Goal: Information Seeking & Learning: Learn about a topic

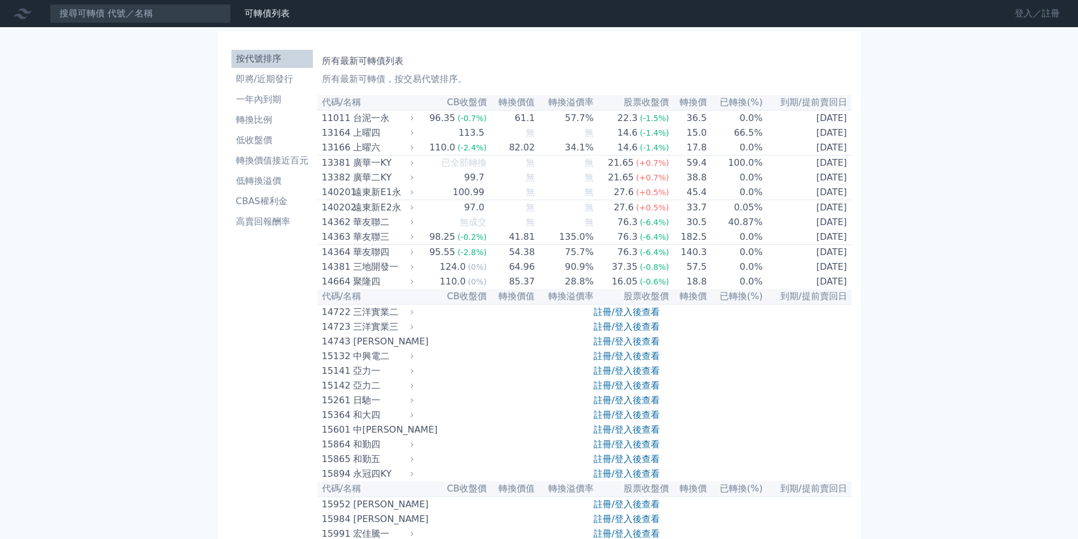
click at [1016, 14] on link "登入／註冊" at bounding box center [1037, 14] width 63 height 18
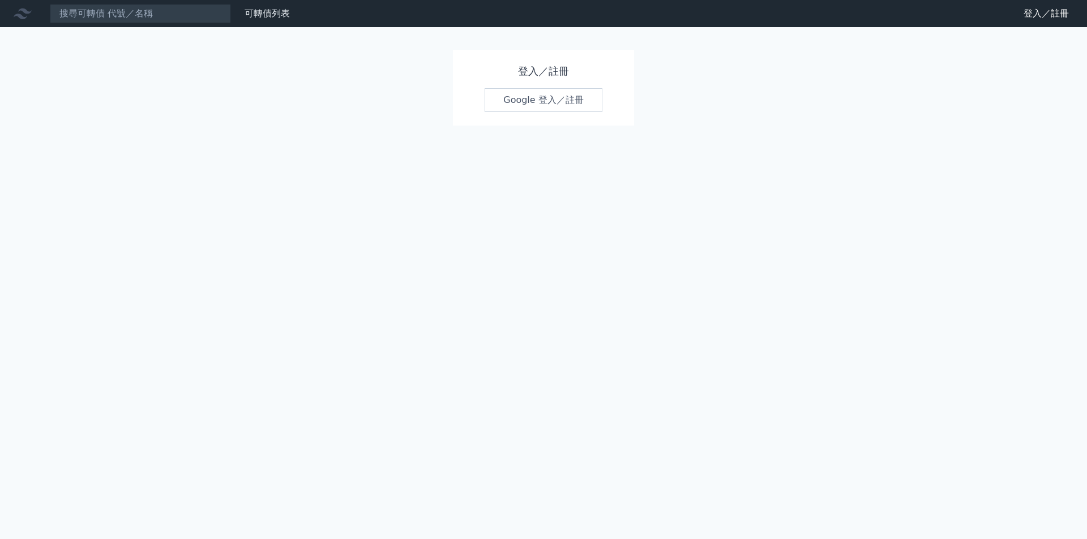
click at [522, 100] on link "Google 登入／註冊" at bounding box center [543, 100] width 118 height 24
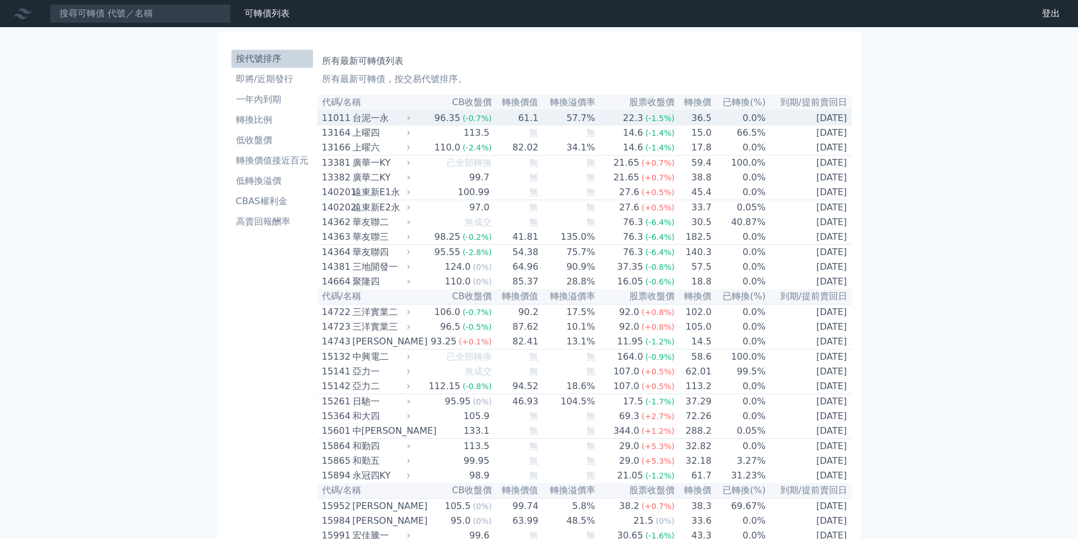
click at [379, 118] on div "台泥一永" at bounding box center [380, 118] width 55 height 14
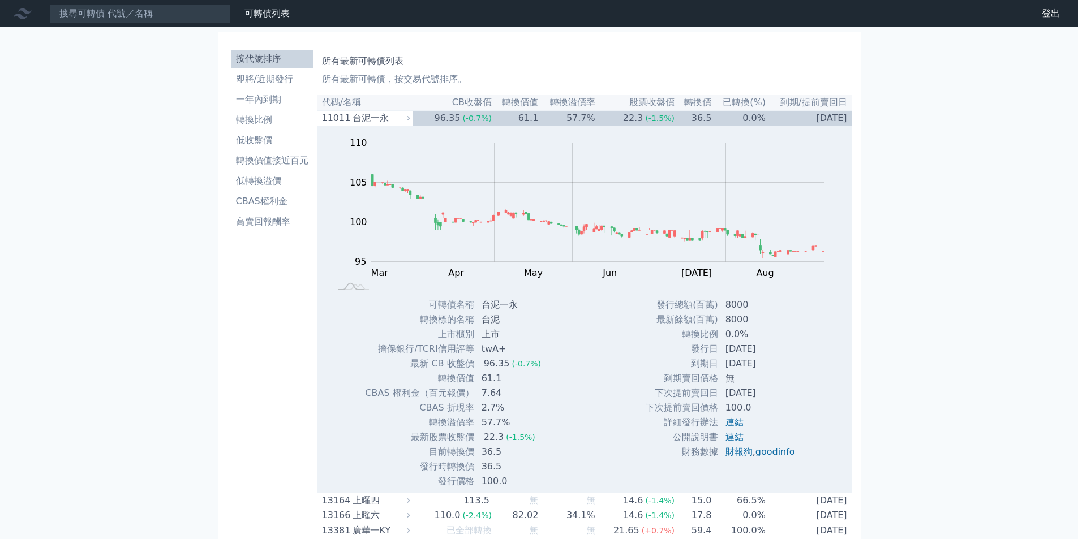
drag, startPoint x: 927, startPoint y: 71, endPoint x: 965, endPoint y: 70, distance: 38.5
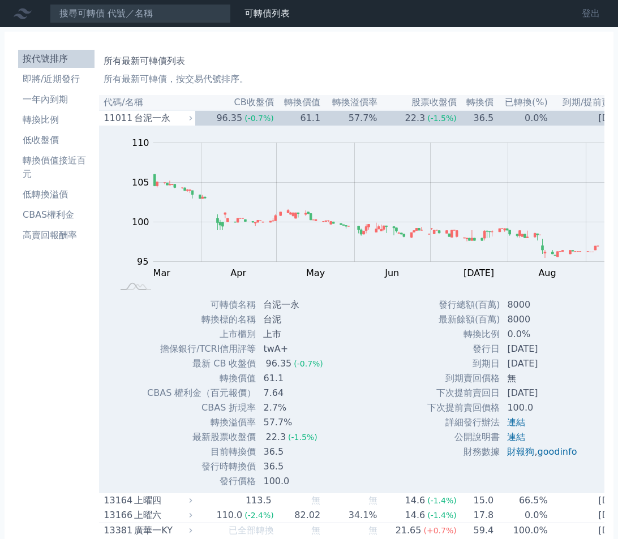
click at [596, 8] on link "登出" at bounding box center [591, 14] width 36 height 18
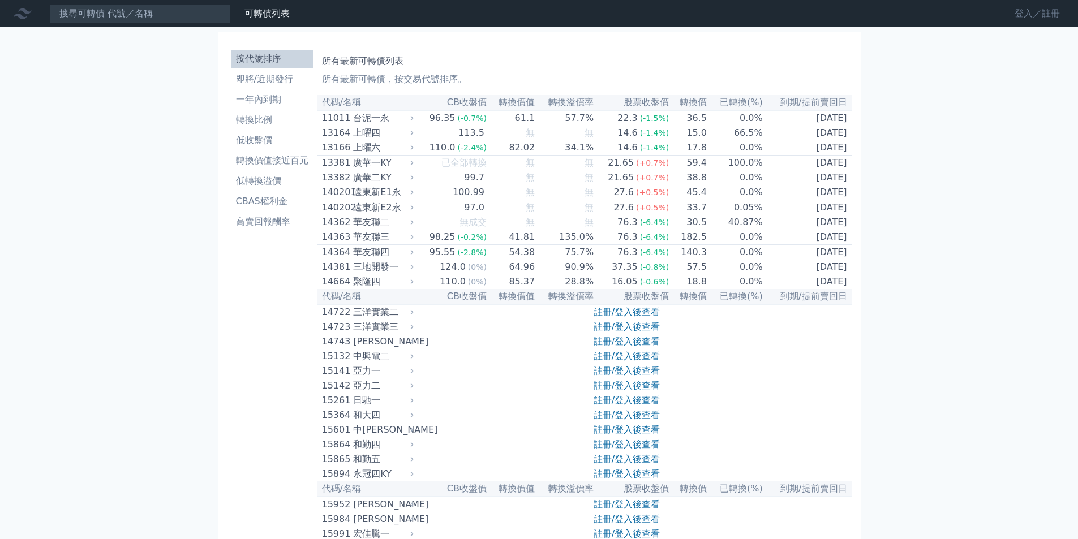
click at [617, 16] on link "登入／註冊" at bounding box center [1037, 14] width 63 height 18
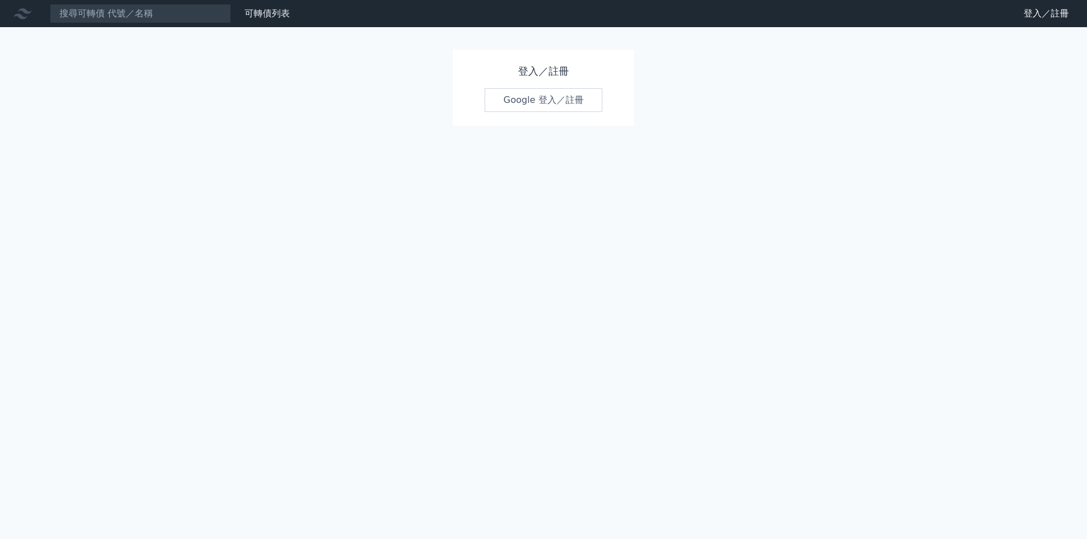
click at [545, 100] on link "Google 登入／註冊" at bounding box center [543, 100] width 118 height 24
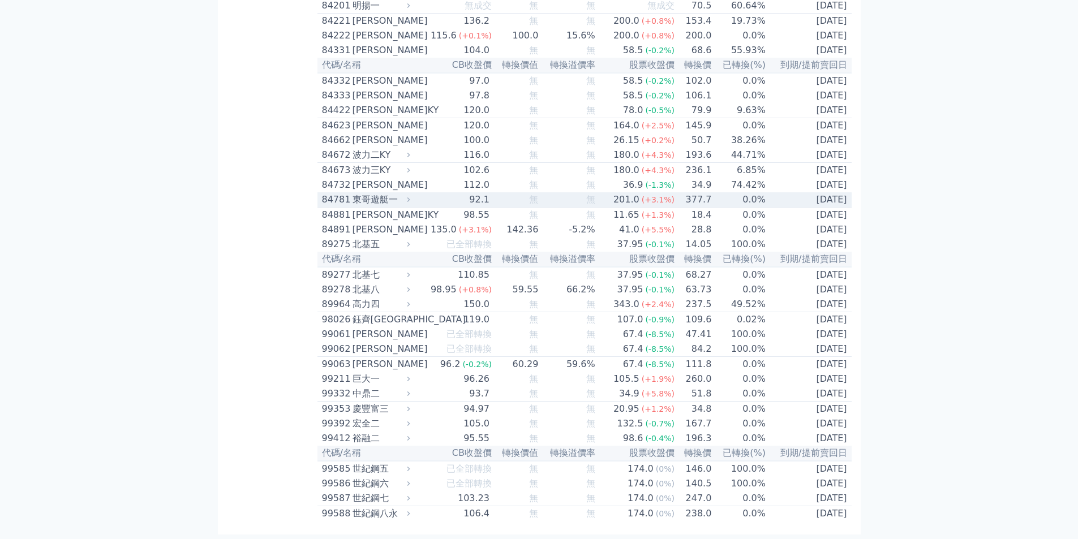
scroll to position [6546, 0]
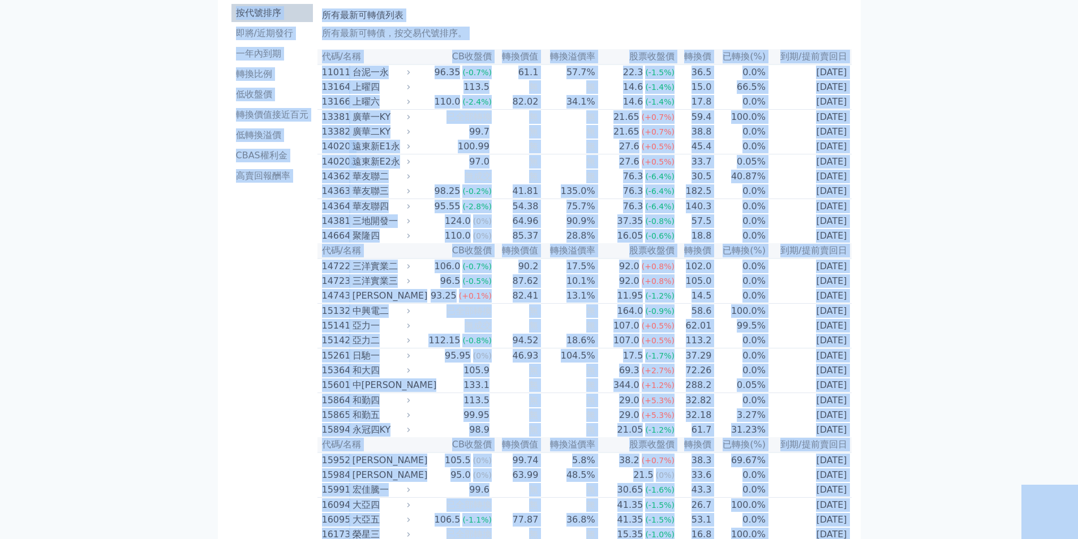
scroll to position [0, 0]
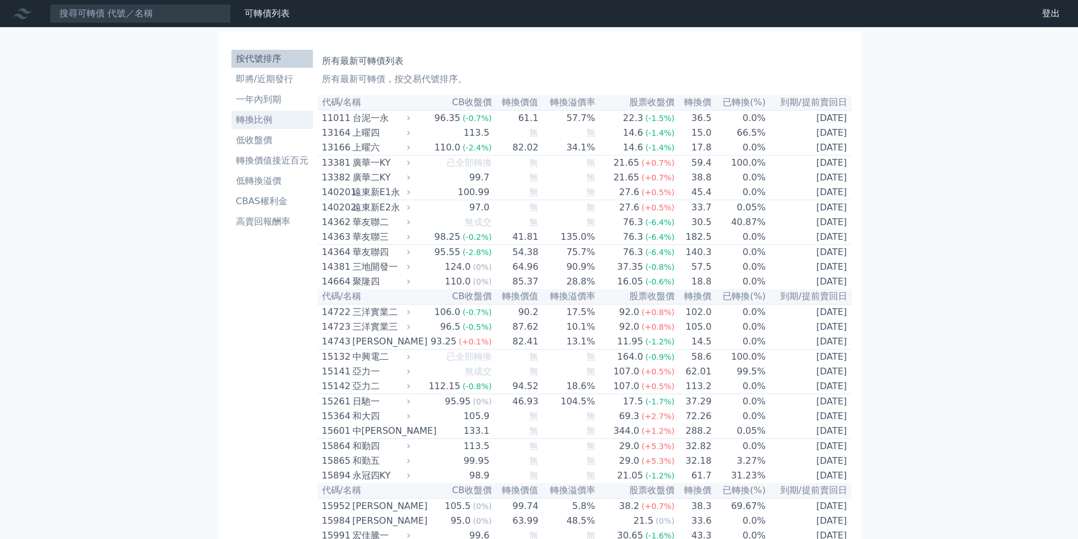
click at [267, 123] on li "轉換比例" at bounding box center [271, 120] width 81 height 14
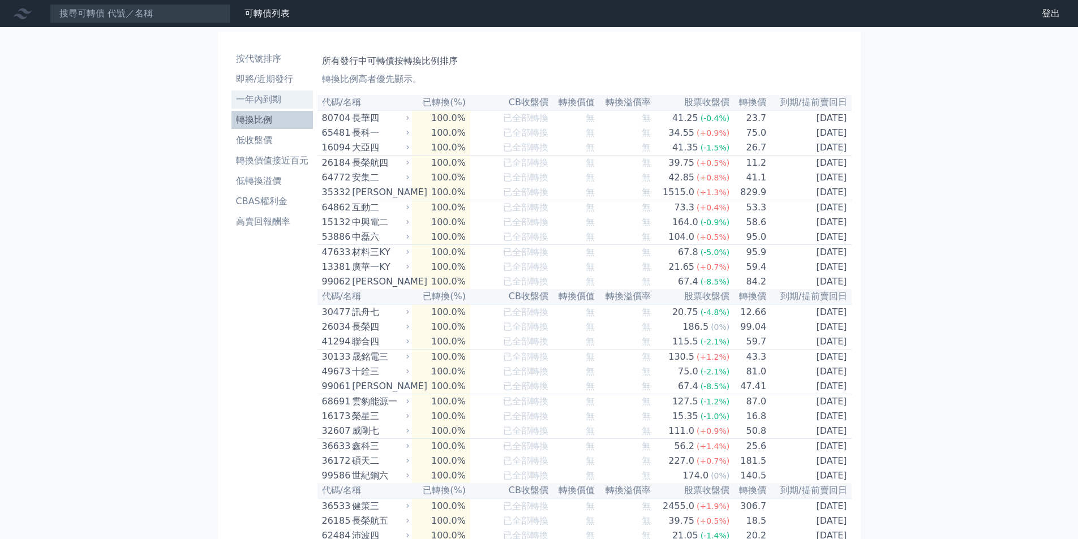
click at [274, 107] on link "一年內到期" at bounding box center [271, 100] width 81 height 18
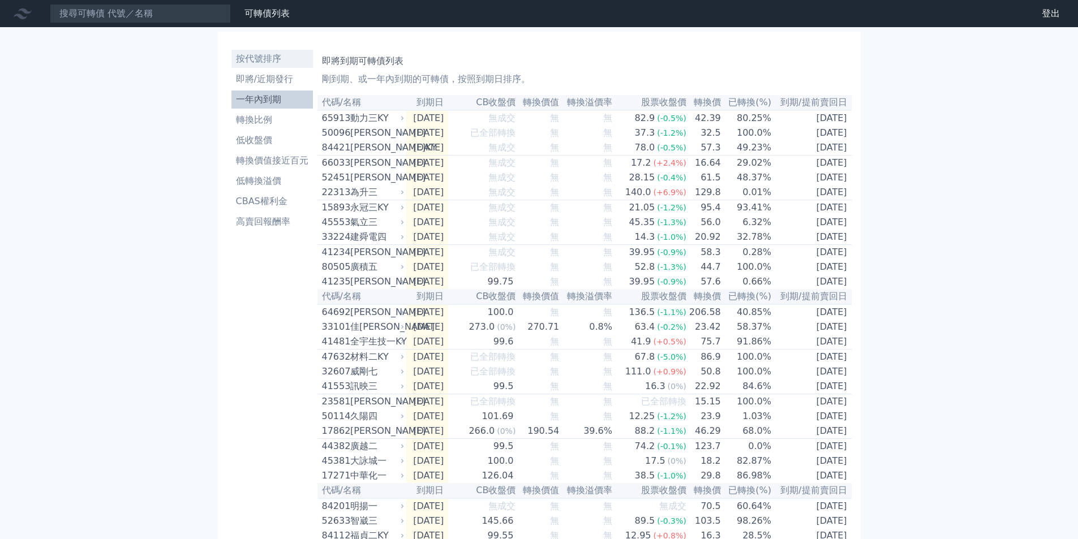
click at [265, 50] on link "按代號排序" at bounding box center [271, 59] width 81 height 18
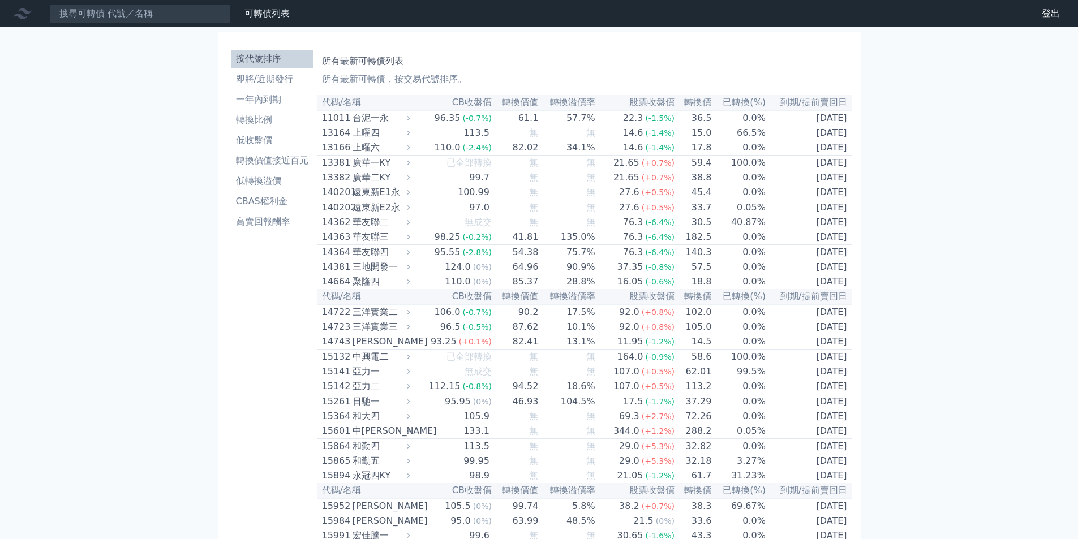
drag, startPoint x: 983, startPoint y: 296, endPoint x: 959, endPoint y: 306, distance: 25.6
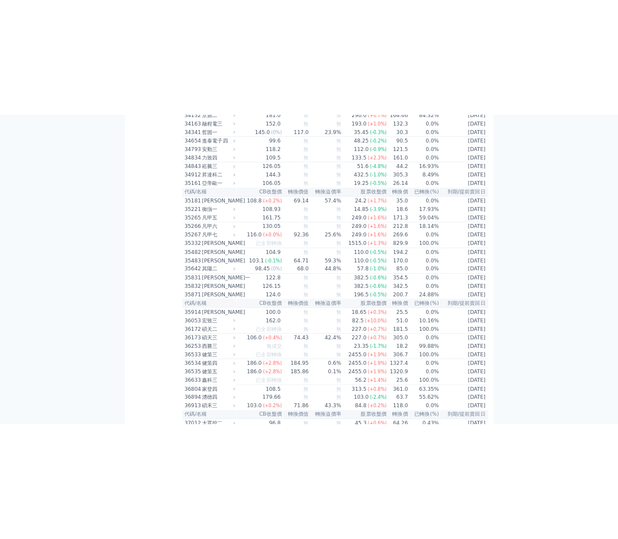
scroll to position [2094, 0]
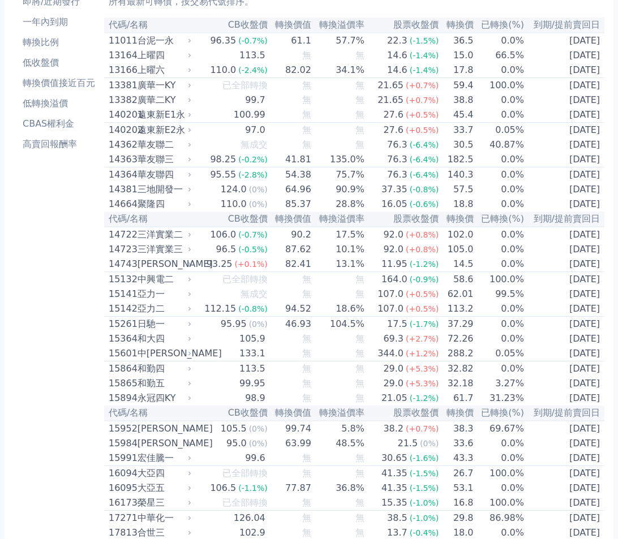
scroll to position [0, 0]
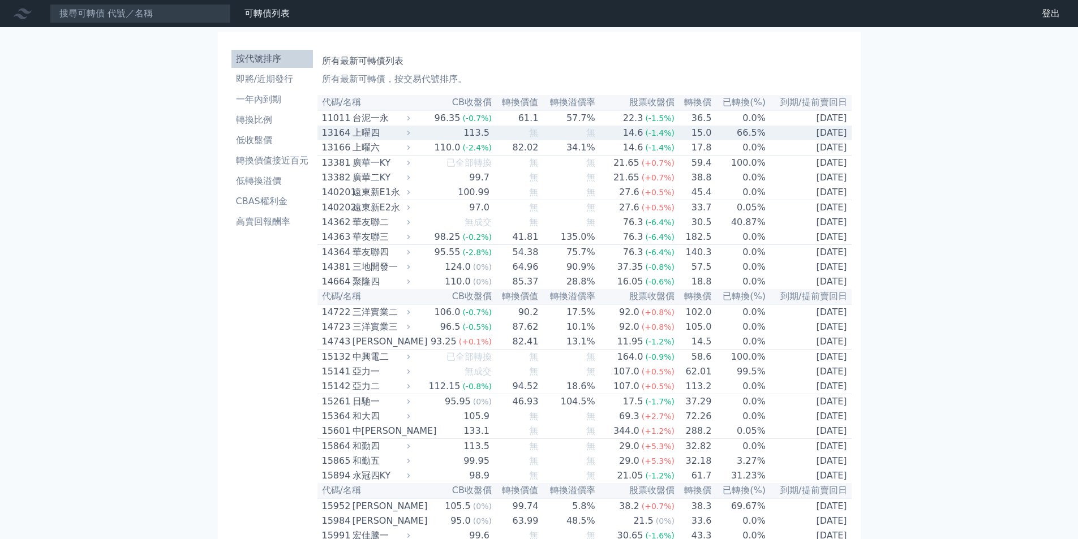
click at [387, 138] on div "上曜四" at bounding box center [380, 133] width 55 height 14
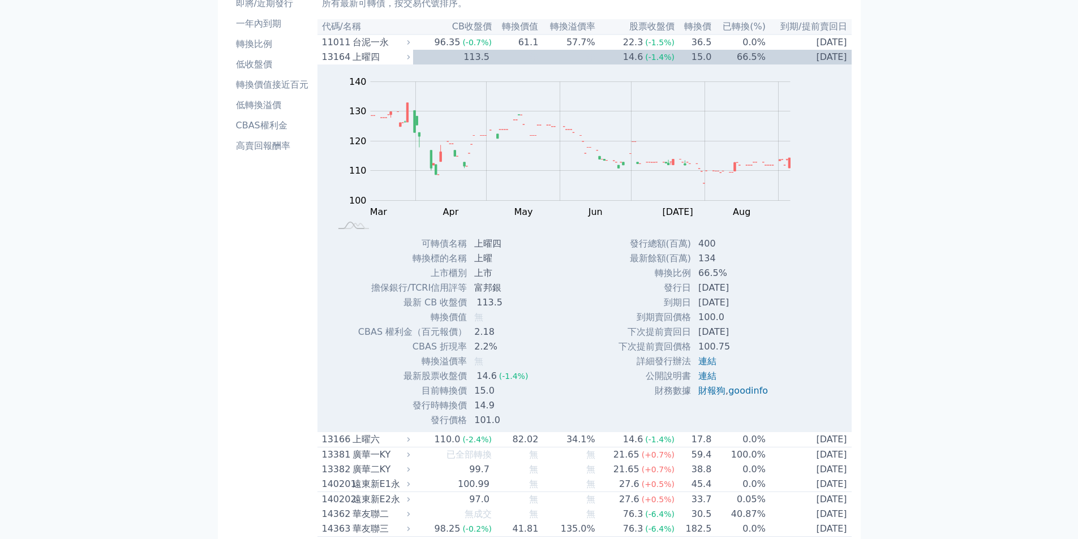
scroll to position [57, 0]
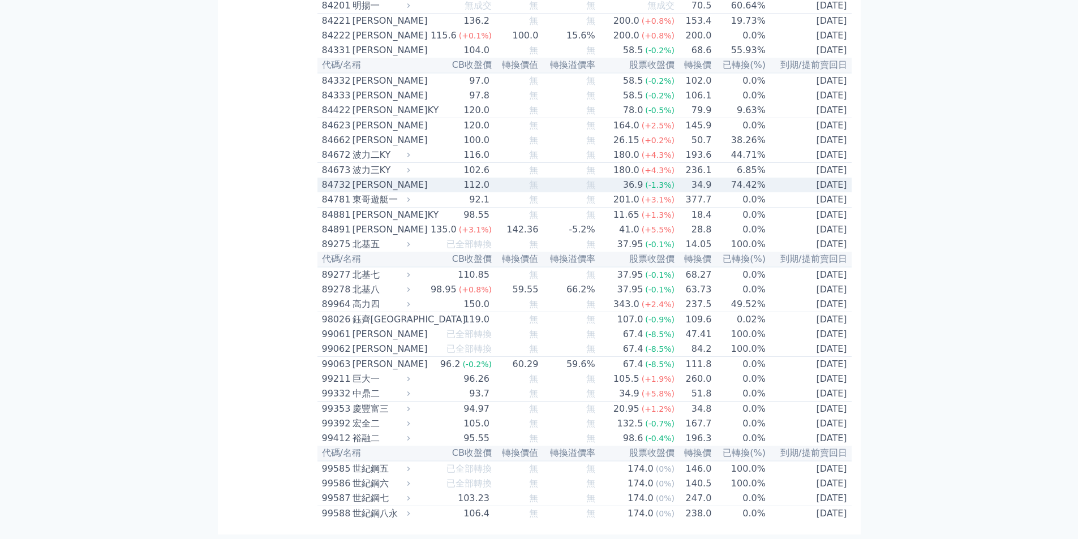
scroll to position [7282, 0]
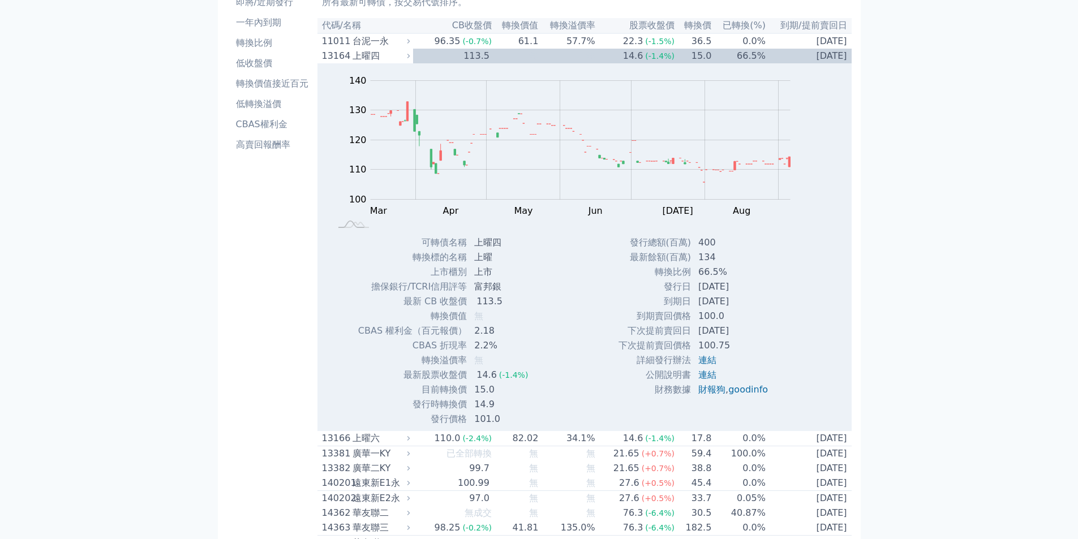
scroll to position [0, 0]
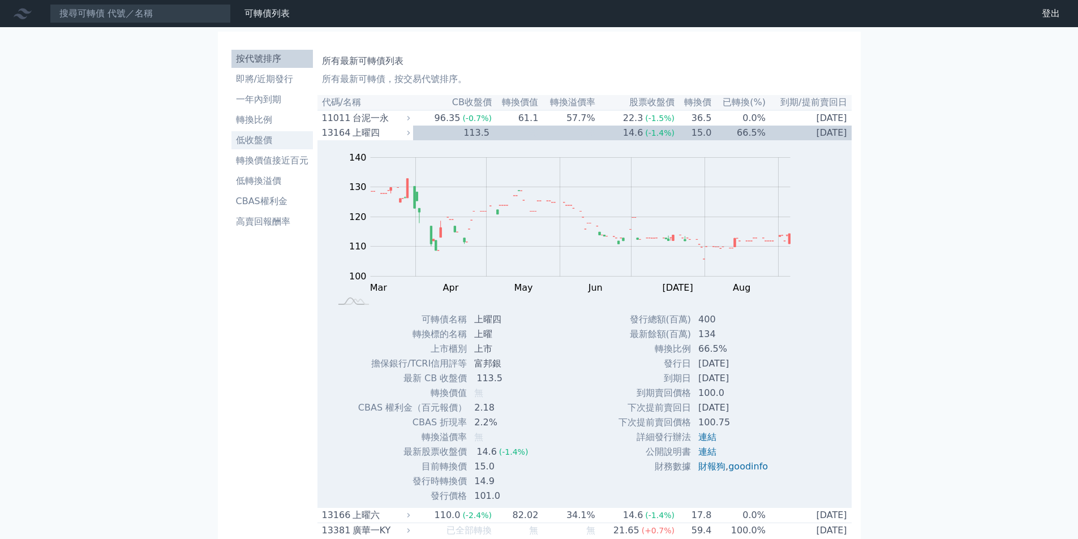
click at [273, 136] on li "低收盤價" at bounding box center [271, 141] width 81 height 14
